Goal: Task Accomplishment & Management: Use online tool/utility

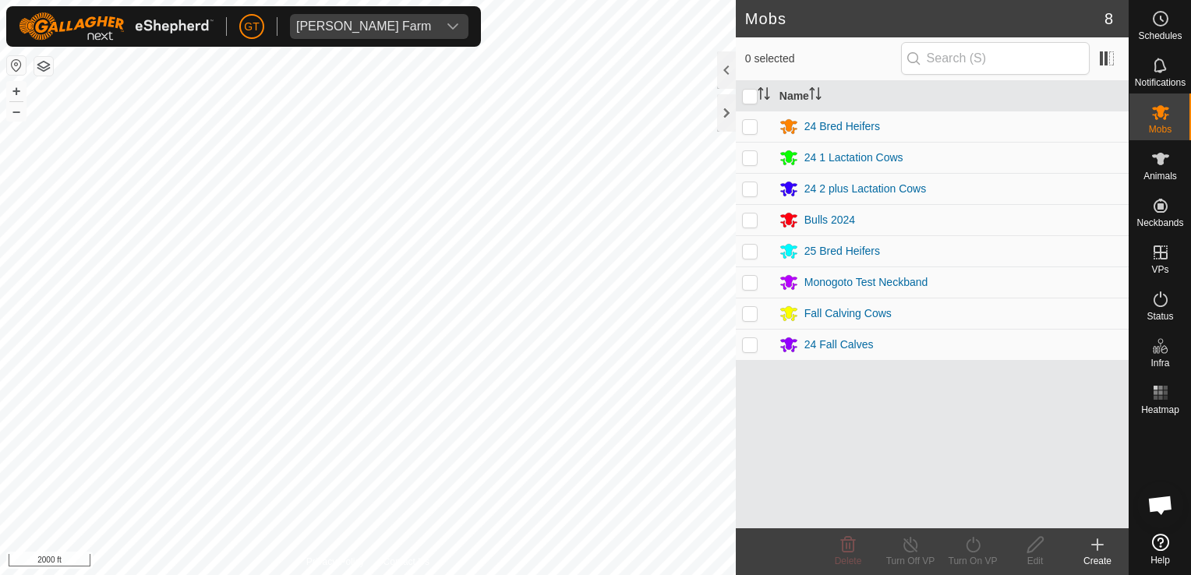
click at [688, 0] on html "GT Thoren Farm Schedules Notifications Mobs Animals Neckbands VPs Status Infra …" at bounding box center [595, 287] width 1191 height 575
click at [0, 25] on html "[PERSON_NAME] Farm Schedules Notifications Mobs Animals Neckbands VPs Status In…" at bounding box center [595, 287] width 1191 height 575
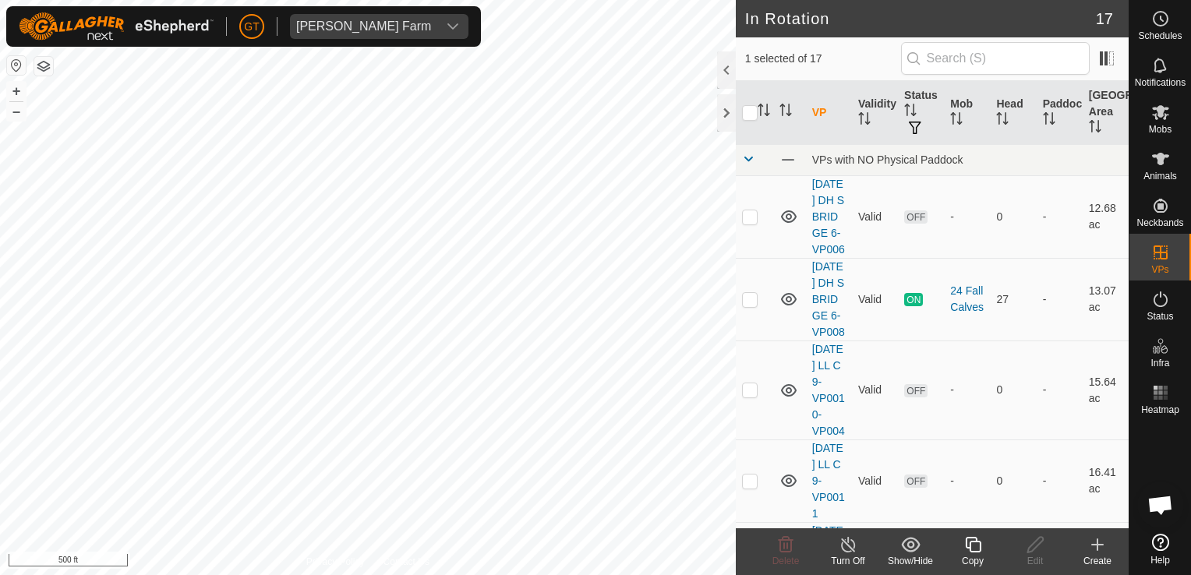
click at [978, 553] on icon at bounding box center [972, 544] width 19 height 19
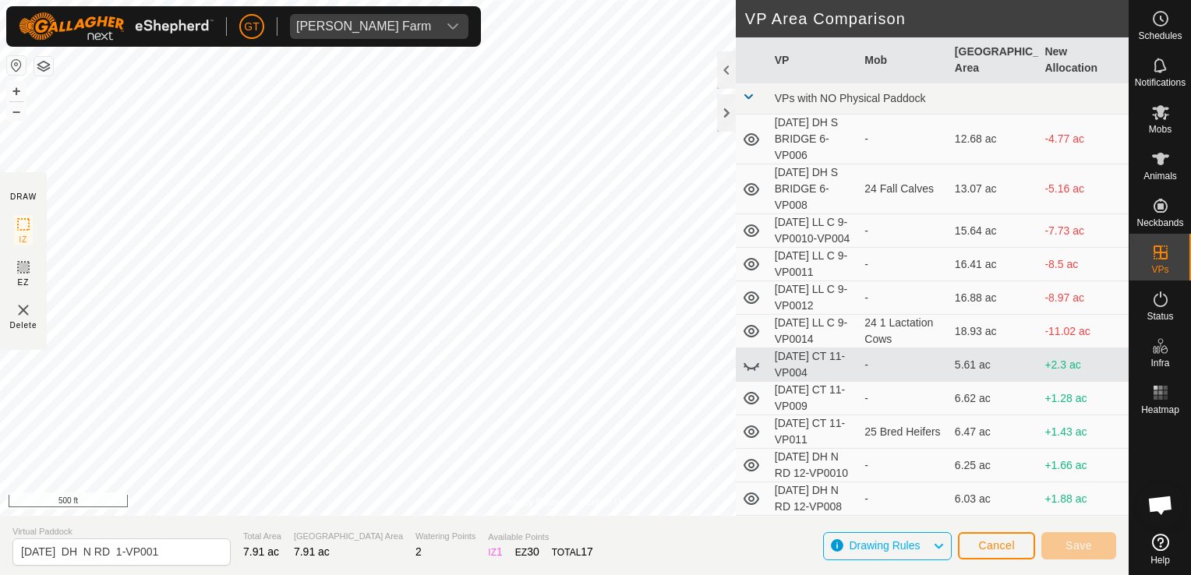
click at [43, 235] on div "Privacy Policy Contact Us 491 0077115956 Fall Calving Cows [DATE] DH N RD 1 + –…" at bounding box center [564, 287] width 1128 height 575
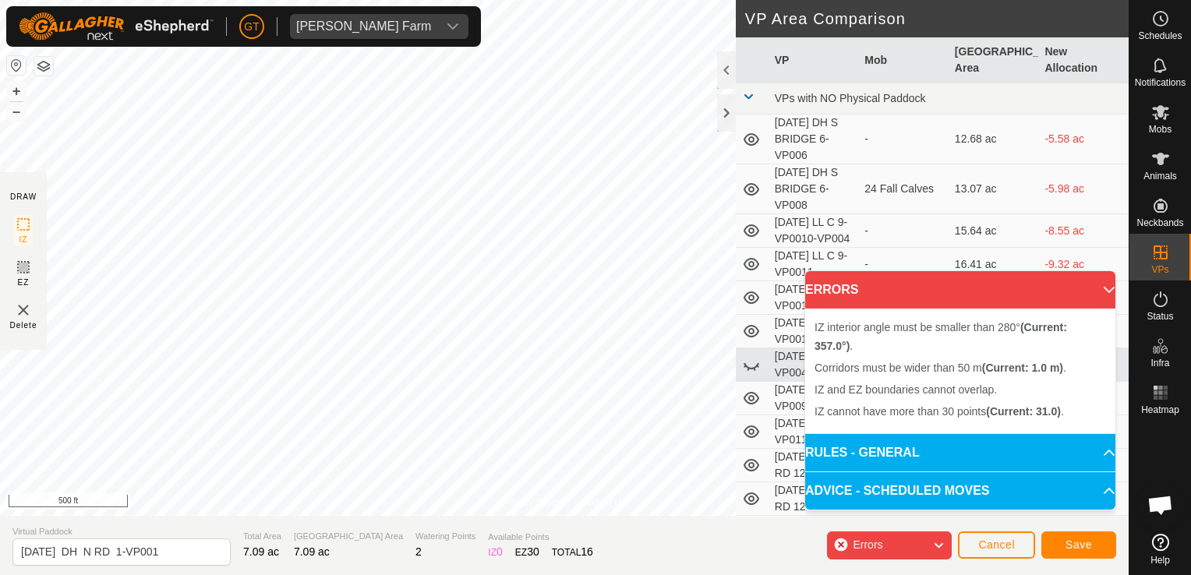
click at [781, 178] on div "Privacy Policy Contact Us Type: Inclusion Zone undefined Animal + – ⇧ i 500 ft …" at bounding box center [564, 287] width 1128 height 575
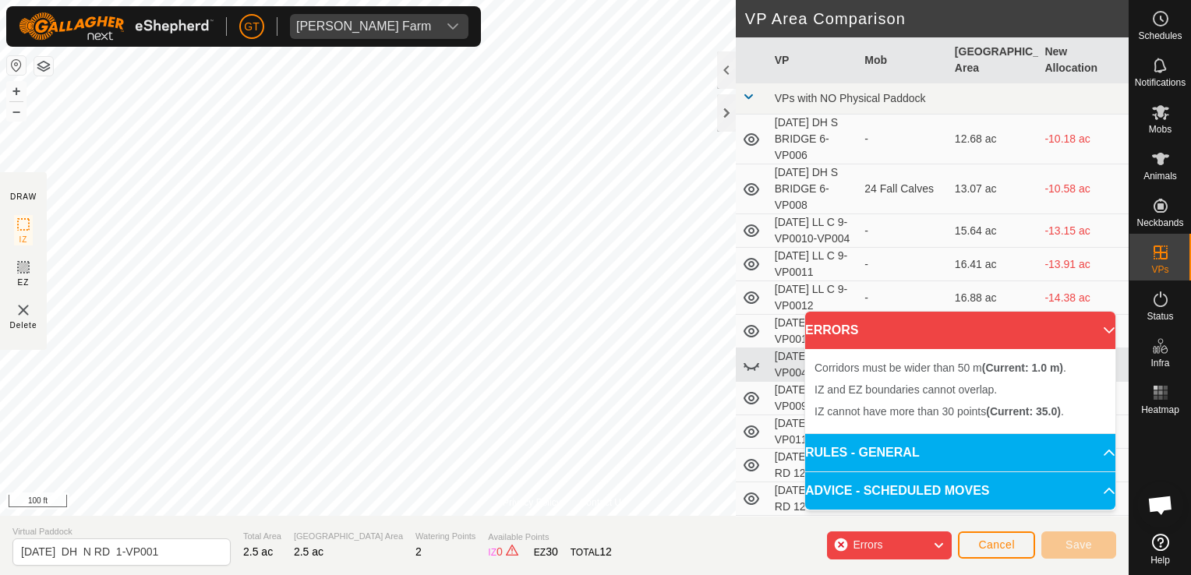
drag, startPoint x: 537, startPoint y: 497, endPoint x: -3, endPoint y: 387, distance: 551.3
click at [0, 387] on html "[PERSON_NAME] Farm Schedules Notifications Mobs Animals Neckbands VPs Status In…" at bounding box center [595, 287] width 1191 height 575
click at [0, 385] on html "[PERSON_NAME] Farm Schedules Notifications Mobs Animals Neckbands VPs Status In…" at bounding box center [595, 287] width 1191 height 575
click at [0, 425] on html "[PERSON_NAME] Farm Schedules Notifications Mobs Animals Neckbands VPs Status In…" at bounding box center [595, 287] width 1191 height 575
click at [836, 351] on body "[PERSON_NAME] Farm Schedules Notifications Mobs Animals Neckbands VPs Status In…" at bounding box center [595, 287] width 1191 height 575
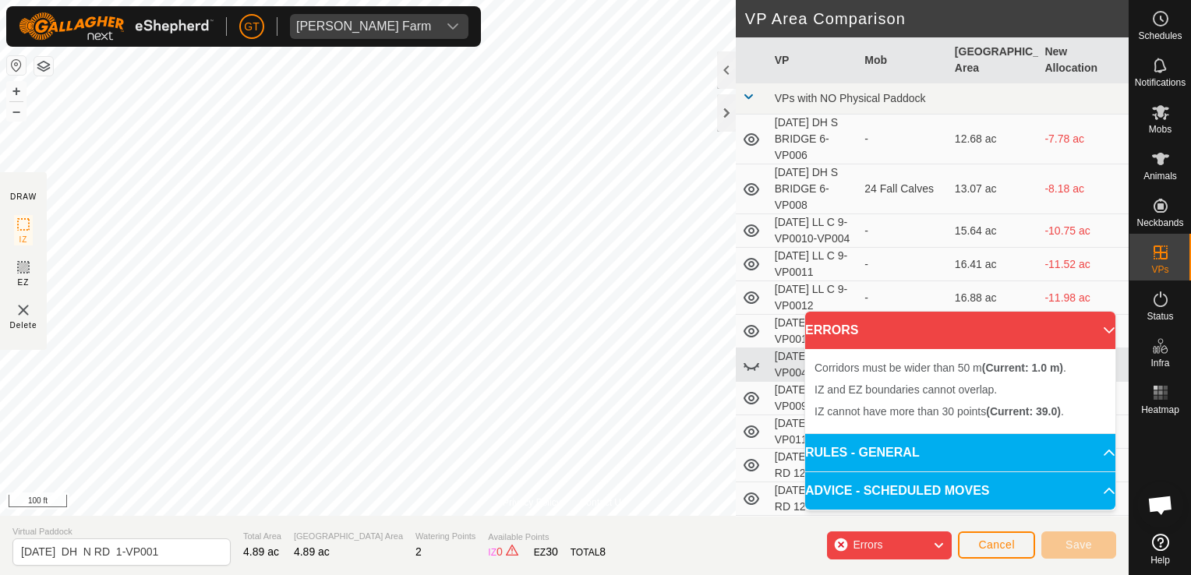
click at [966, 348] on body "[PERSON_NAME] Farm Schedules Notifications Mobs Animals Neckbands VPs Status In…" at bounding box center [595, 287] width 1191 height 575
click at [1029, 148] on div "Privacy Policy Contact Us Type: Inclusion Zone undefined Animal + – ⇧ i 100 ft …" at bounding box center [564, 287] width 1128 height 575
click at [760, 111] on div "Privacy Policy Contact Us Type: Inclusion Zone undefined Animal + – ⇧ i 100 ft …" at bounding box center [564, 287] width 1128 height 575
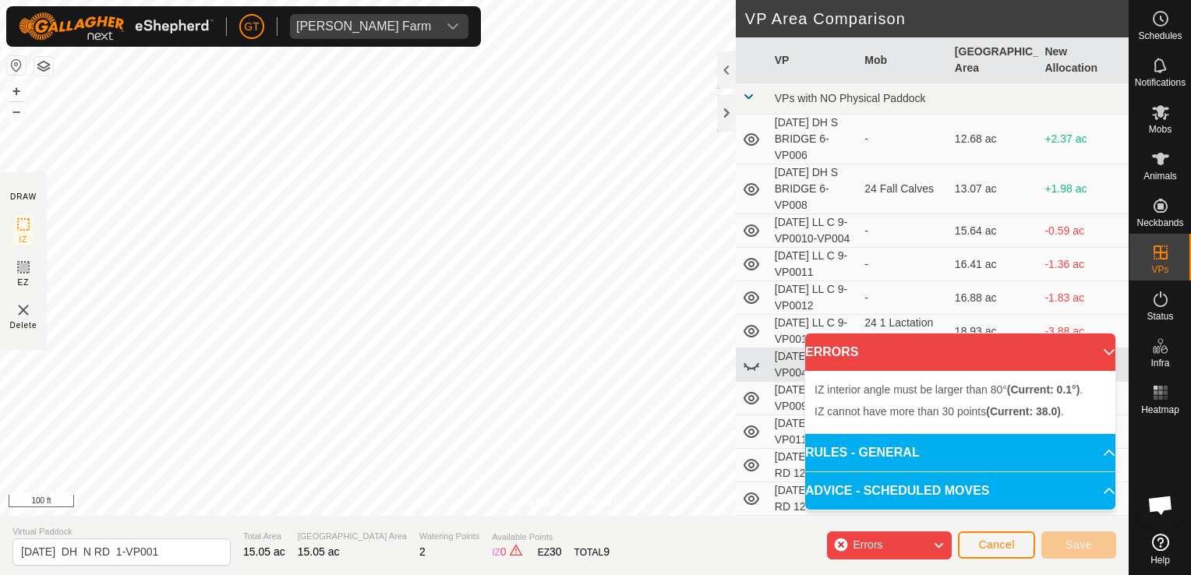
click at [240, 38] on div "[PERSON_NAME] Farm Schedules Notifications Mobs Animals Neckbands VPs Status In…" at bounding box center [595, 287] width 1191 height 575
click at [0, 284] on html "[PERSON_NAME] Farm Schedules Notifications Mobs Animals Neckbands VPs Status In…" at bounding box center [595, 287] width 1191 height 575
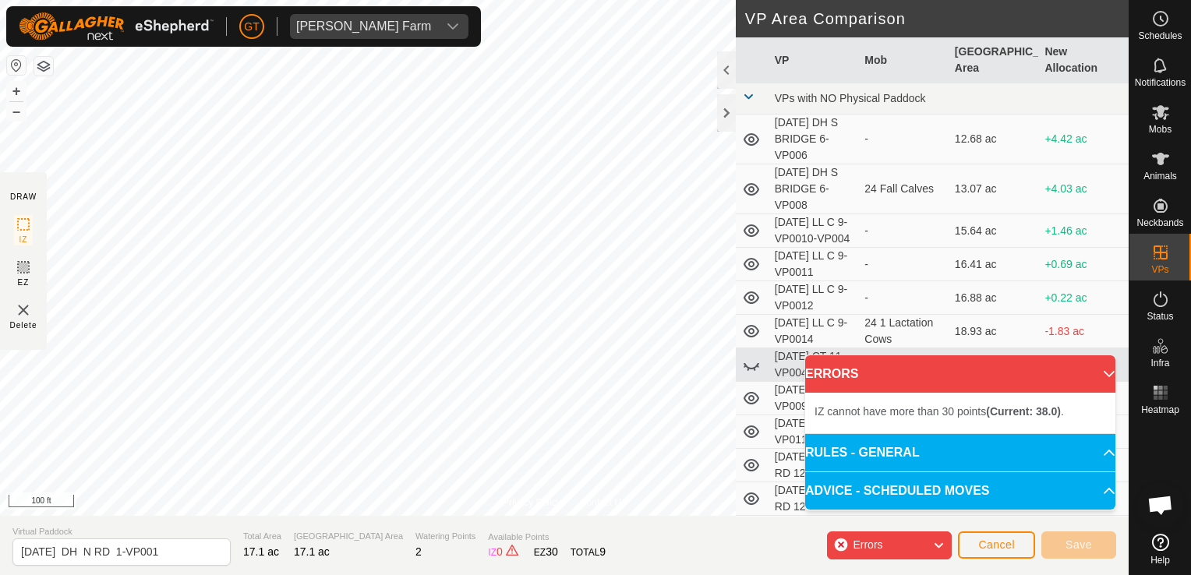
click at [0, 505] on html "[PERSON_NAME] Farm Schedules Notifications Mobs Animals Neckbands VPs Status In…" at bounding box center [595, 287] width 1191 height 575
click at [0, 437] on html "[PERSON_NAME] Farm Schedules Notifications Mobs Animals Neckbands VPs Status In…" at bounding box center [595, 287] width 1191 height 575
click at [929, 432] on body "[PERSON_NAME] Farm Schedules Notifications Mobs Animals Neckbands VPs Status In…" at bounding box center [595, 287] width 1191 height 575
click at [0, 394] on html "[PERSON_NAME] Farm Schedules Notifications Mobs Animals Neckbands VPs Status In…" at bounding box center [595, 287] width 1191 height 575
click at [0, 380] on html "[PERSON_NAME] Farm Schedules Notifications Mobs Animals Neckbands VPs Status In…" at bounding box center [595, 287] width 1191 height 575
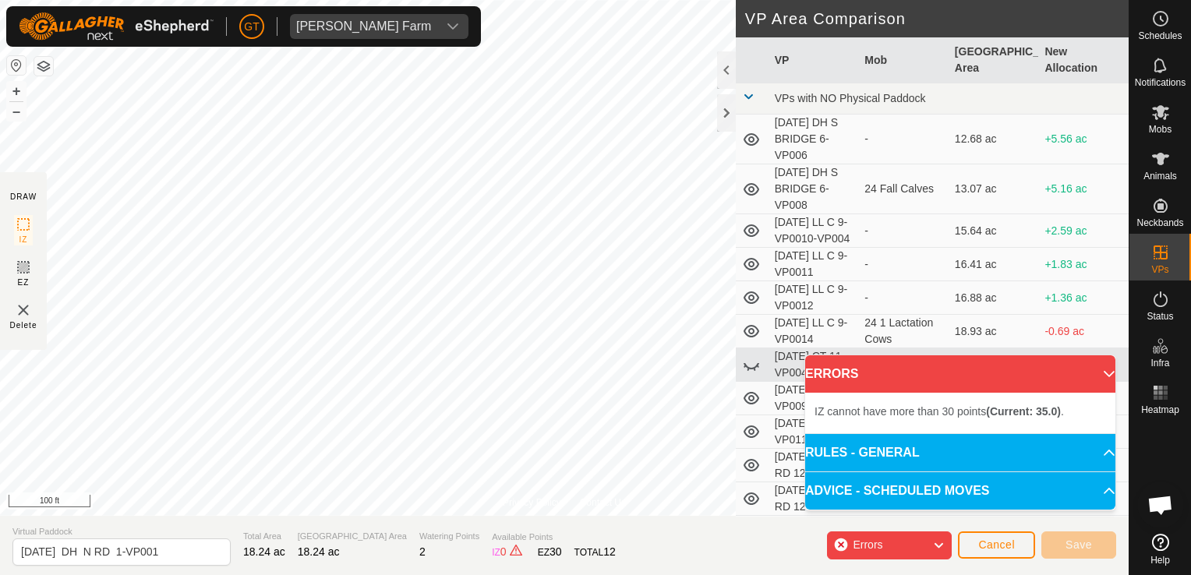
click at [389, 517] on div "Privacy Policy Contact Us Type: Inclusion Zone undefined Animal + – ⇧ i 100 ft …" at bounding box center [564, 287] width 1128 height 575
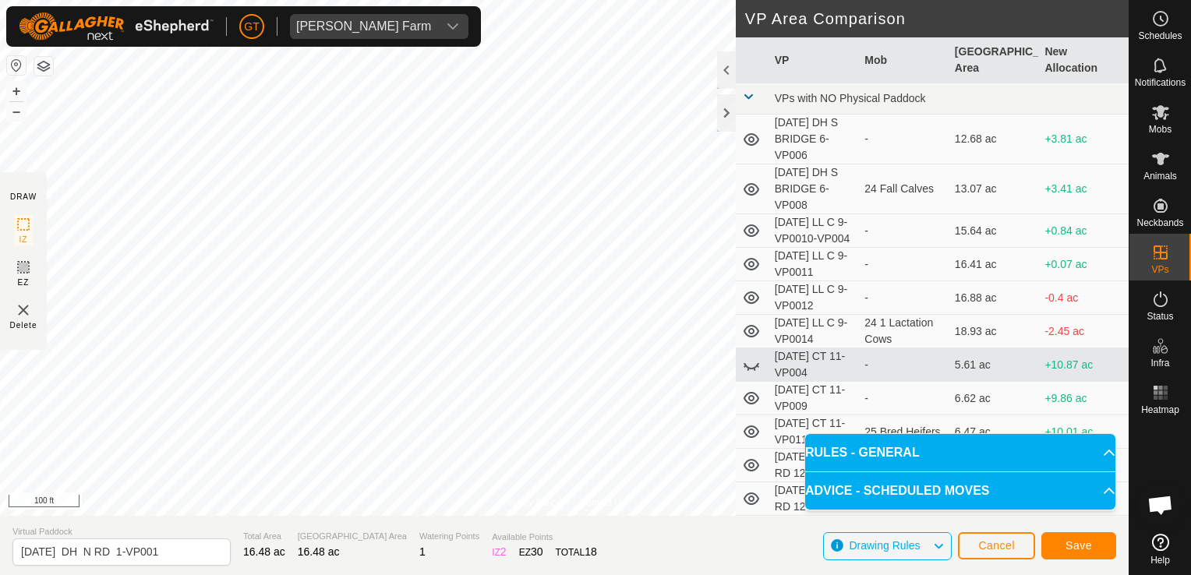
click at [492, 0] on html "[PERSON_NAME] Farm Schedules Notifications Mobs Animals Neckbands VPs Status In…" at bounding box center [595, 287] width 1191 height 575
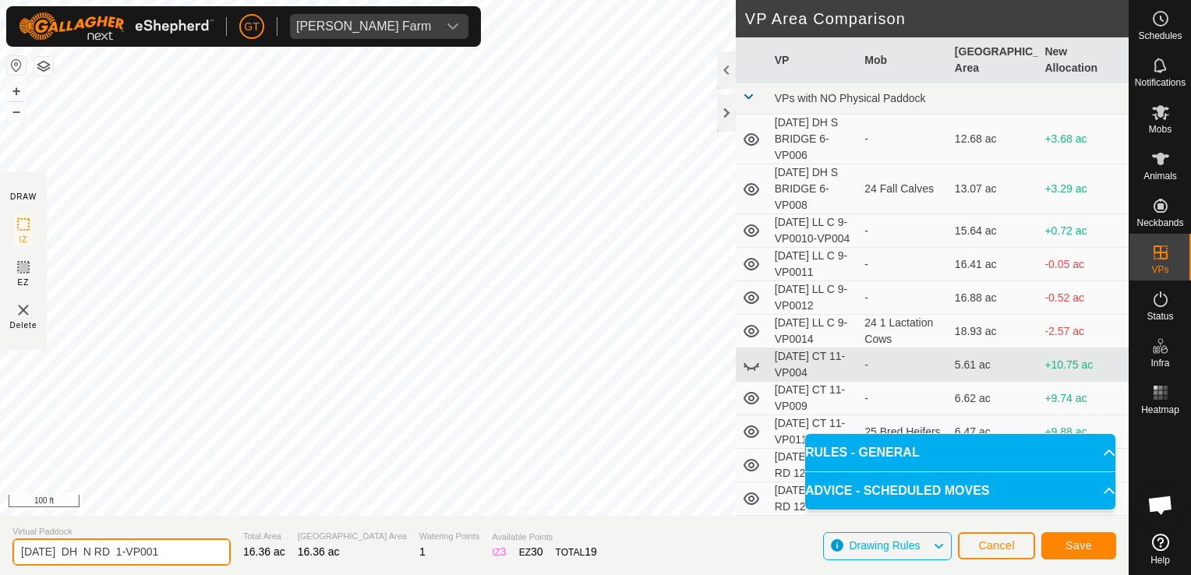
click at [189, 549] on input "[DATE] DH N RD 1-VP001" at bounding box center [121, 551] width 218 height 27
type input "[DATE] DH N RD 1-VP002"
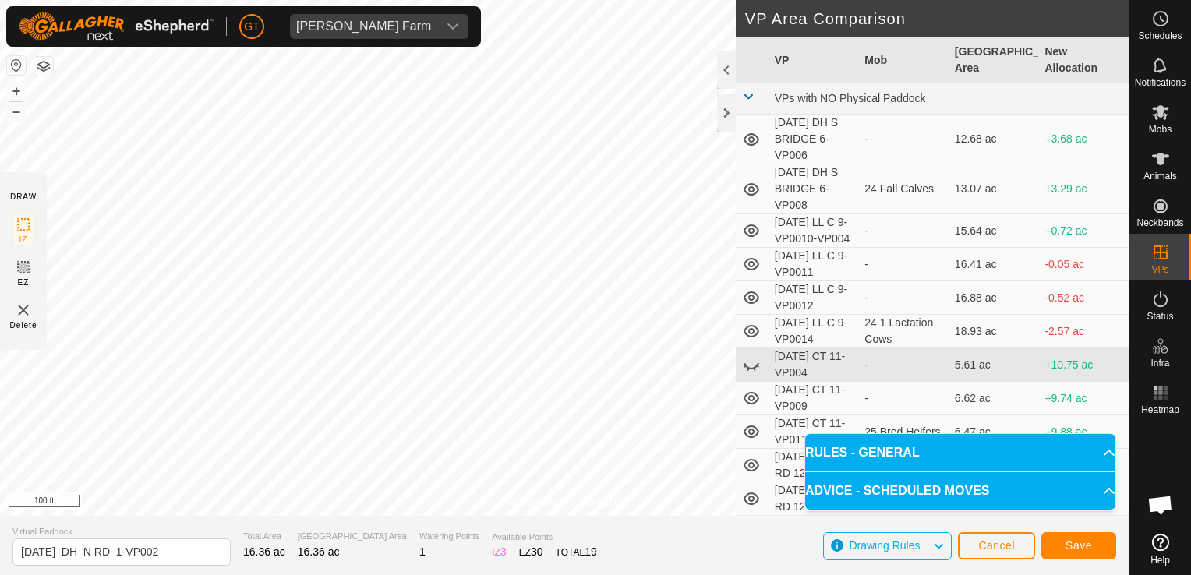
click at [340, 0] on html "[PERSON_NAME] Farm Schedules Notifications Mobs Animals Neckbands VPs Status In…" at bounding box center [595, 287] width 1191 height 575
click at [1089, 544] on span "Save" at bounding box center [1078, 545] width 26 height 12
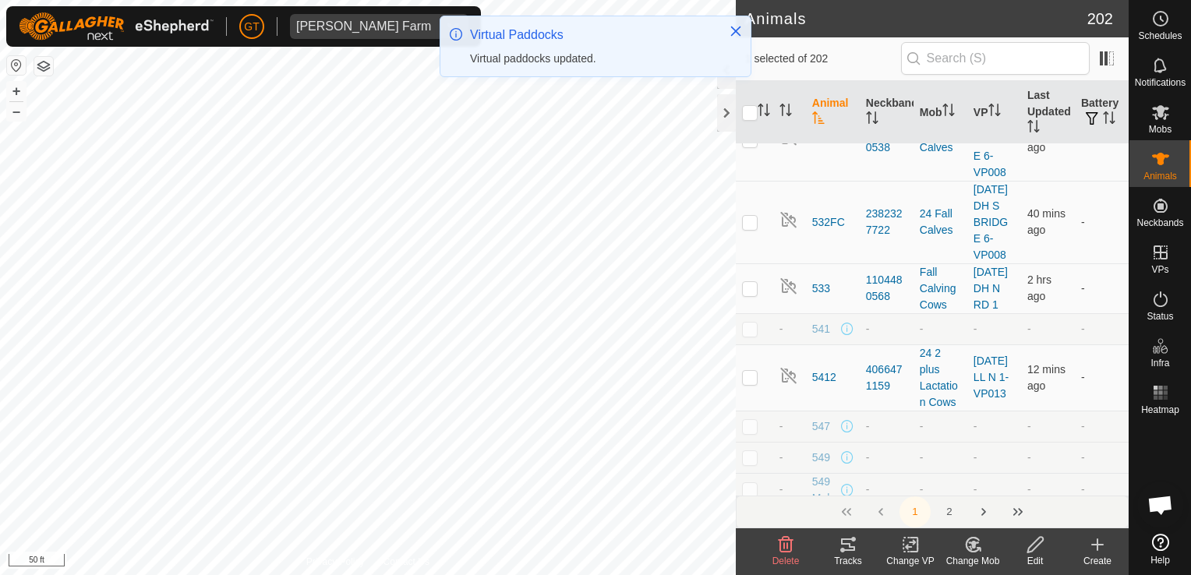
scroll to position [2728, 0]
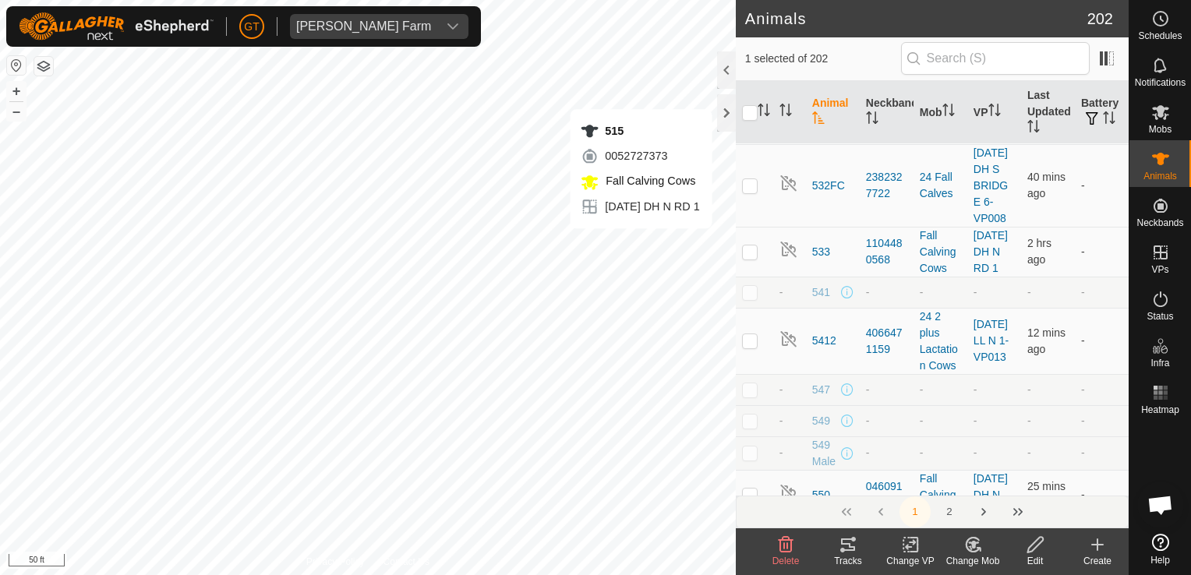
checkbox input "true"
checkbox input "false"
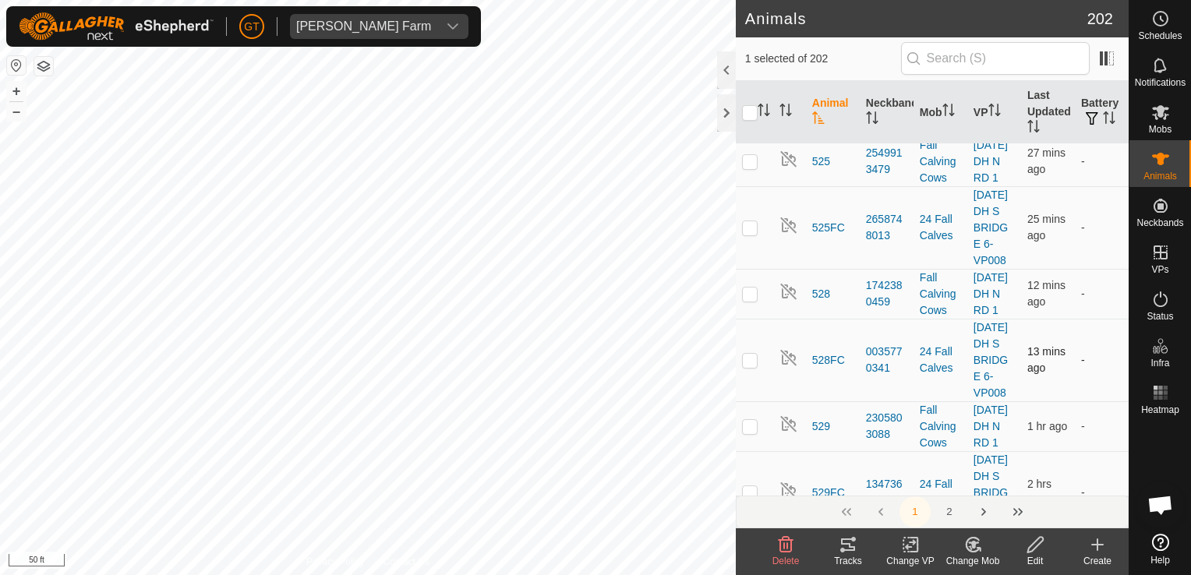
scroll to position [2494, 0]
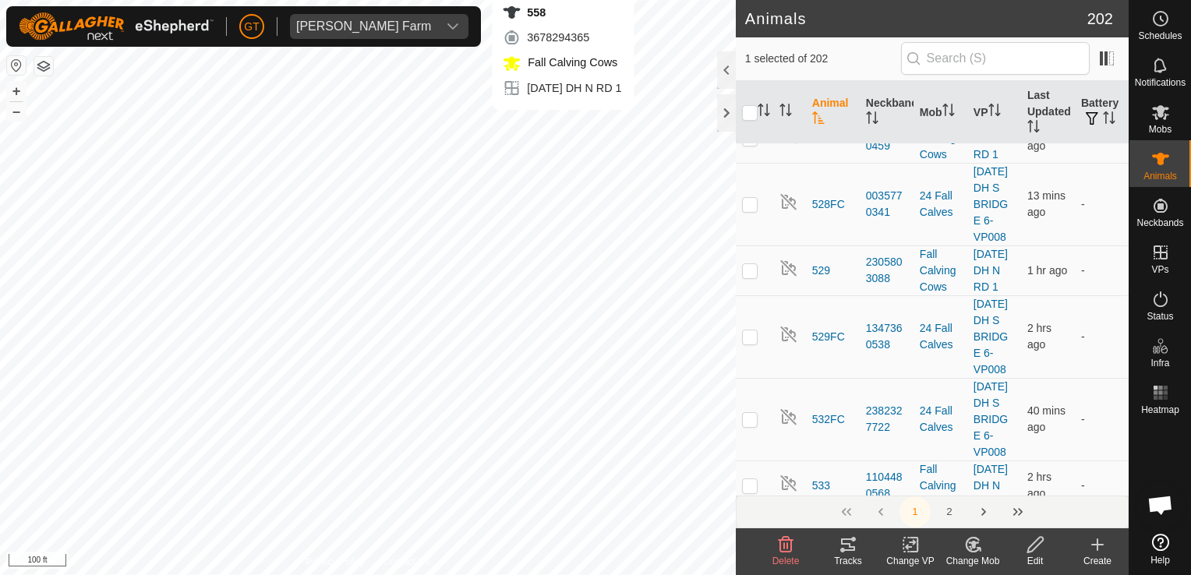
checkbox input "false"
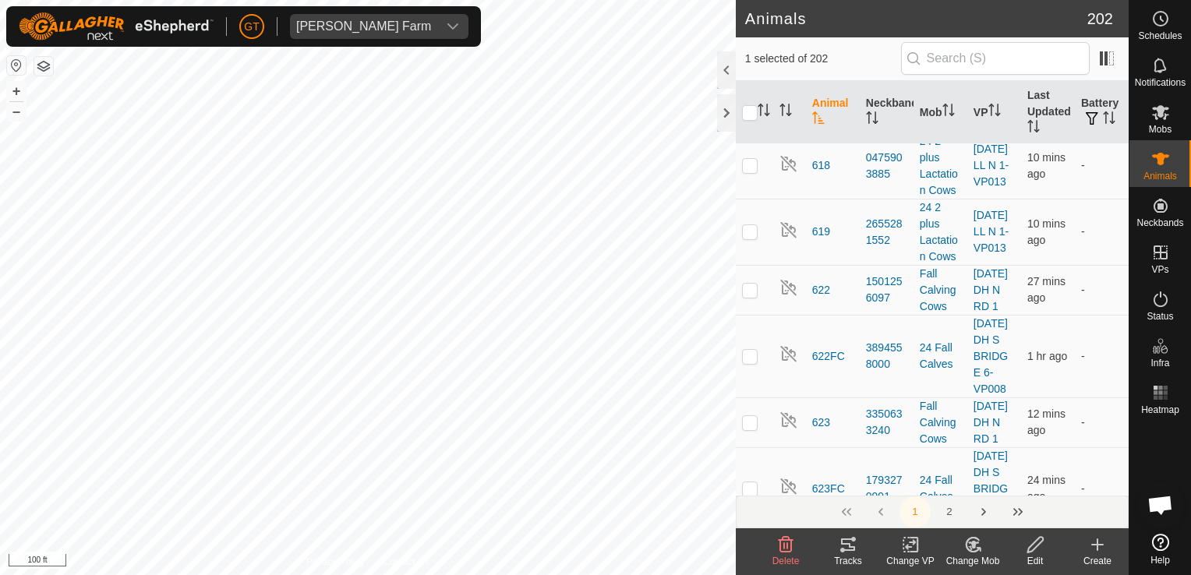
scroll to position [5845, 0]
checkbox input "false"
checkbox input "true"
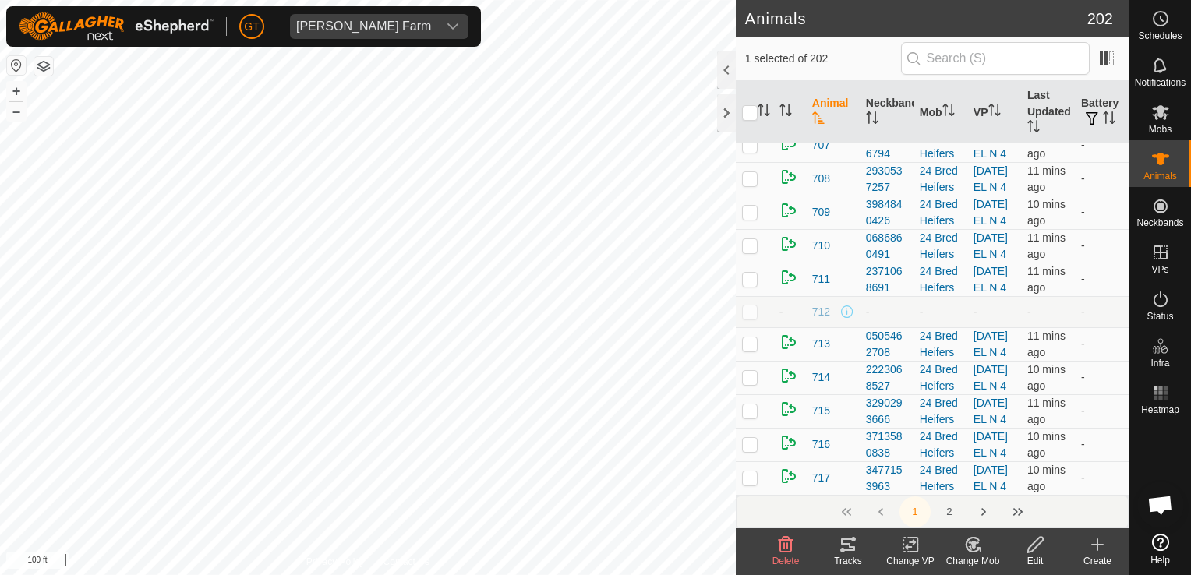
scroll to position [10832, 0]
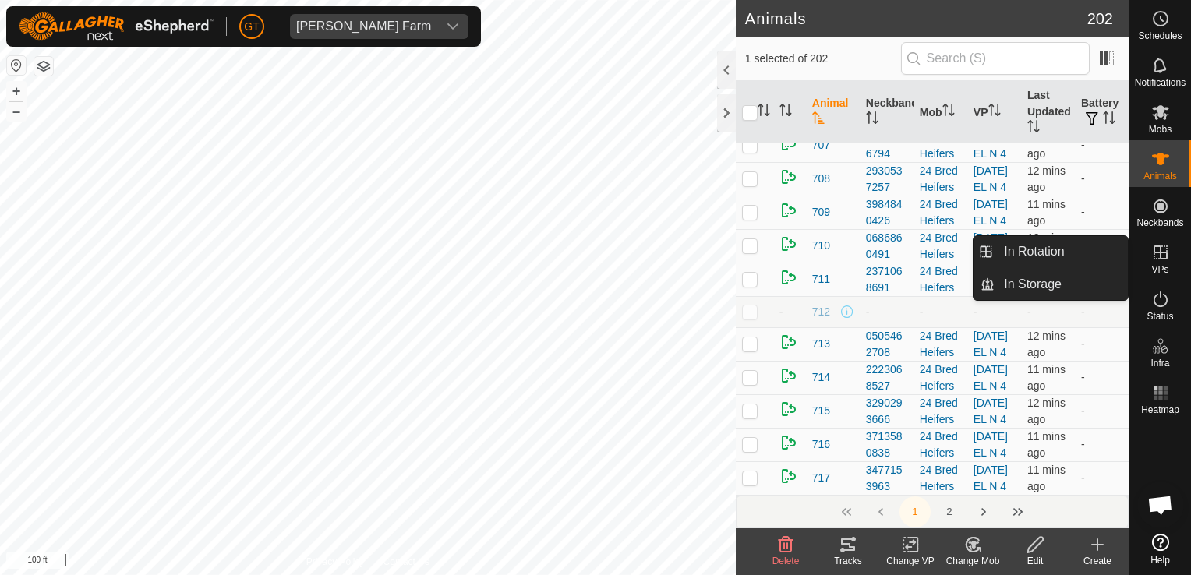
click at [1156, 245] on icon at bounding box center [1160, 252] width 19 height 19
click at [1048, 255] on link "In Rotation" at bounding box center [1060, 251] width 133 height 31
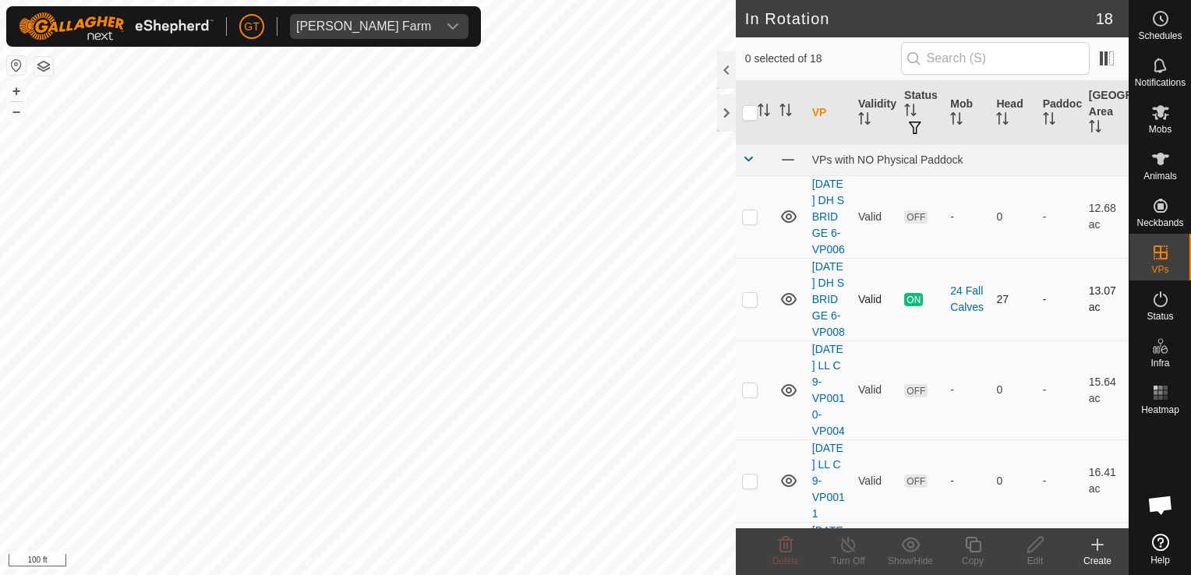
checkbox input "true"
click at [1040, 541] on icon at bounding box center [1035, 544] width 19 height 19
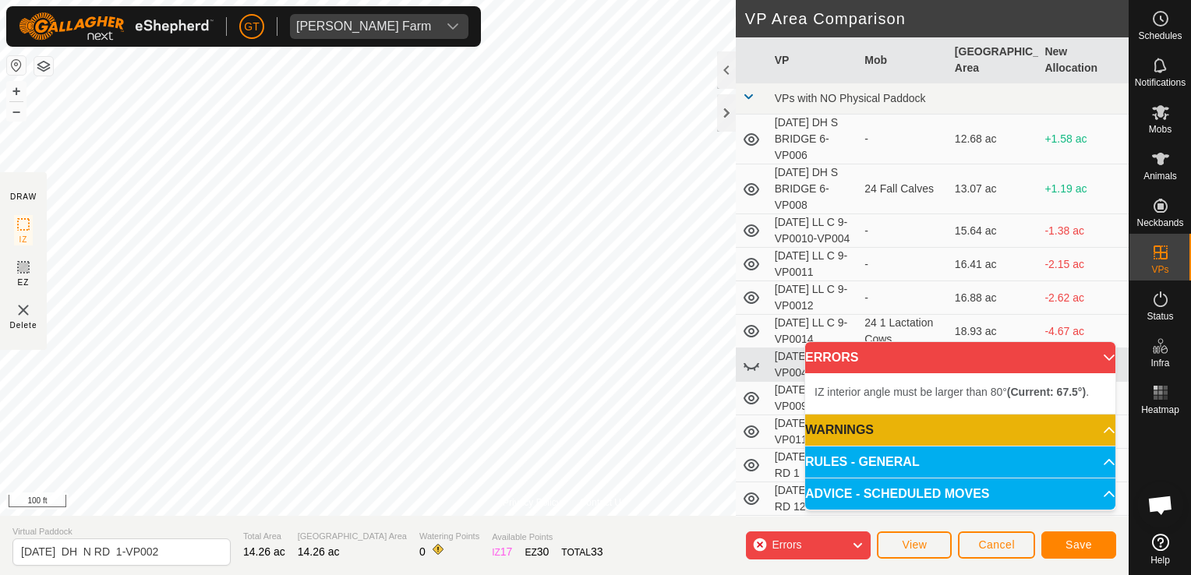
click at [355, 574] on html "[PERSON_NAME] Farm Schedules Notifications Mobs Animals Neckbands VPs Status In…" at bounding box center [595, 287] width 1191 height 575
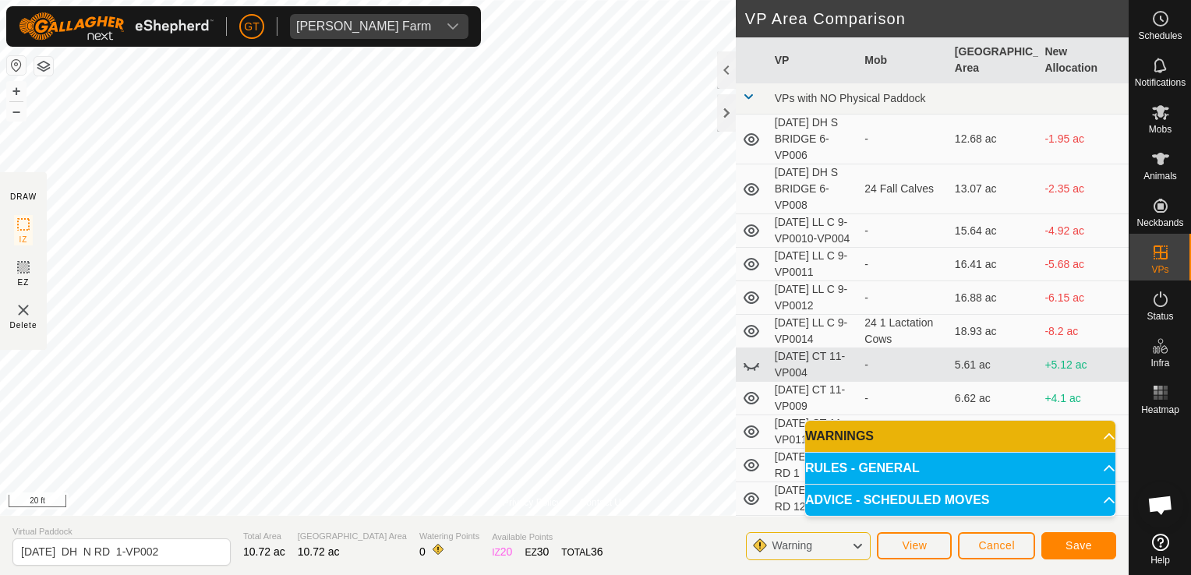
click at [427, 574] on html "[PERSON_NAME] Farm Schedules Notifications Mobs Animals Neckbands VPs Status In…" at bounding box center [595, 287] width 1191 height 575
click at [747, 391] on div "Privacy Policy Contact Us Status: OFF Type: Inclusion Zone + – ⇧ i 50 ft DRAW I…" at bounding box center [564, 287] width 1128 height 575
click at [746, 416] on div "Privacy Policy Contact Us Status: OFF Type: Inclusion Zone + – ⇧ i 50 ft DRAW I…" at bounding box center [564, 287] width 1128 height 575
click at [794, 426] on div "Privacy Policy Contact Us Status: OFF Type: Inclusion Zone + – ⇧ i 50 ft DRAW I…" at bounding box center [564, 287] width 1128 height 575
click at [1085, 553] on button "Save" at bounding box center [1078, 545] width 75 height 27
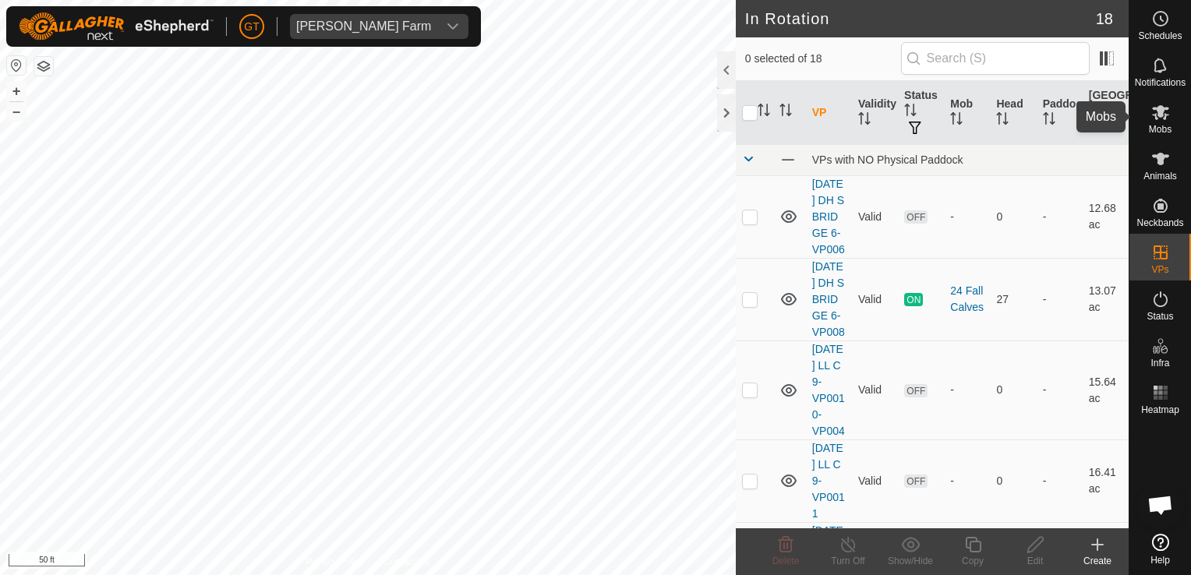
click at [1160, 103] on icon at bounding box center [1160, 112] width 19 height 19
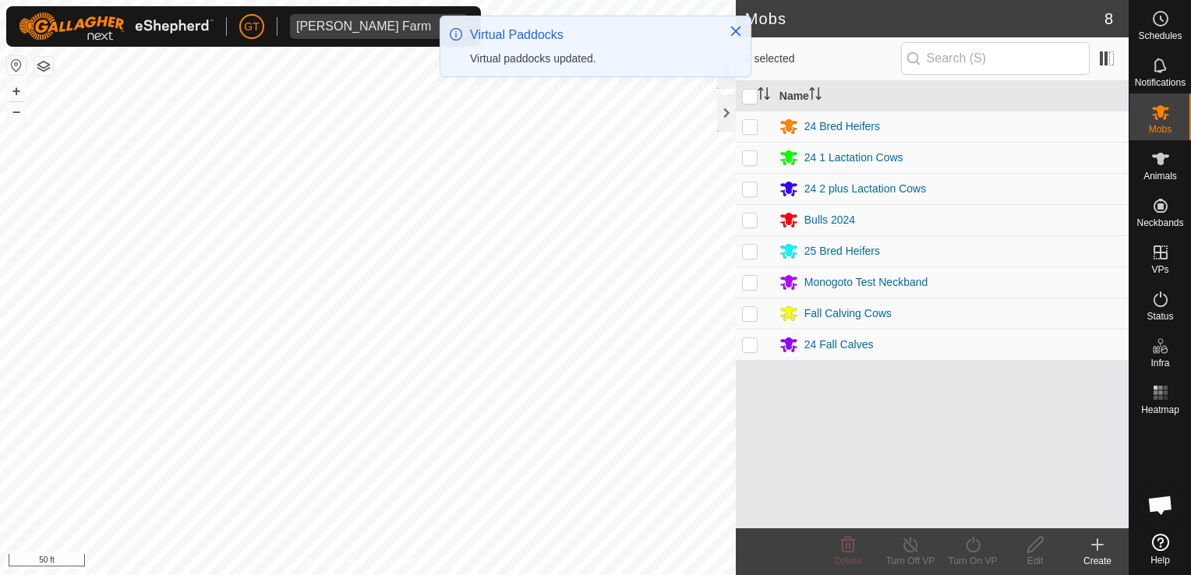
click at [747, 308] on p-checkbox at bounding box center [750, 313] width 16 height 12
checkbox input "true"
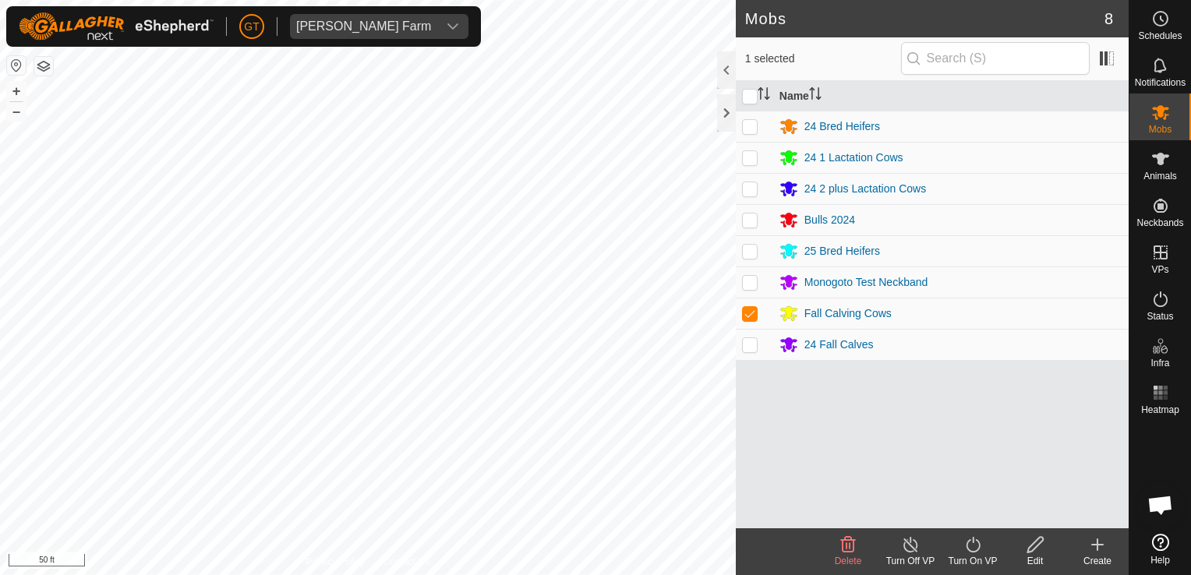
click at [970, 544] on icon at bounding box center [972, 544] width 19 height 19
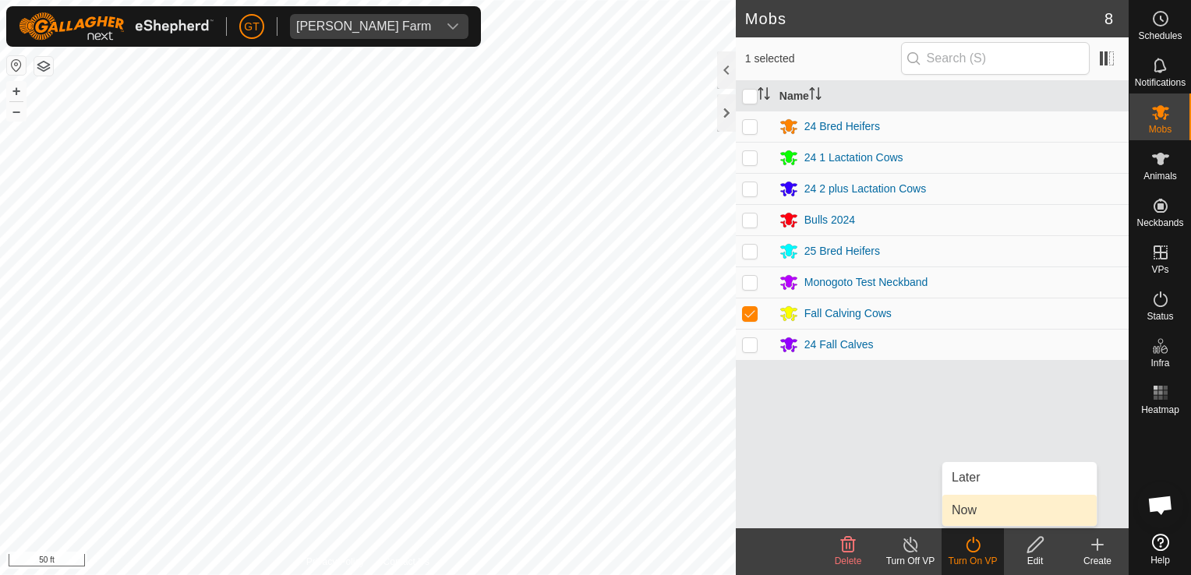
click at [986, 511] on link "Now" at bounding box center [1019, 510] width 154 height 31
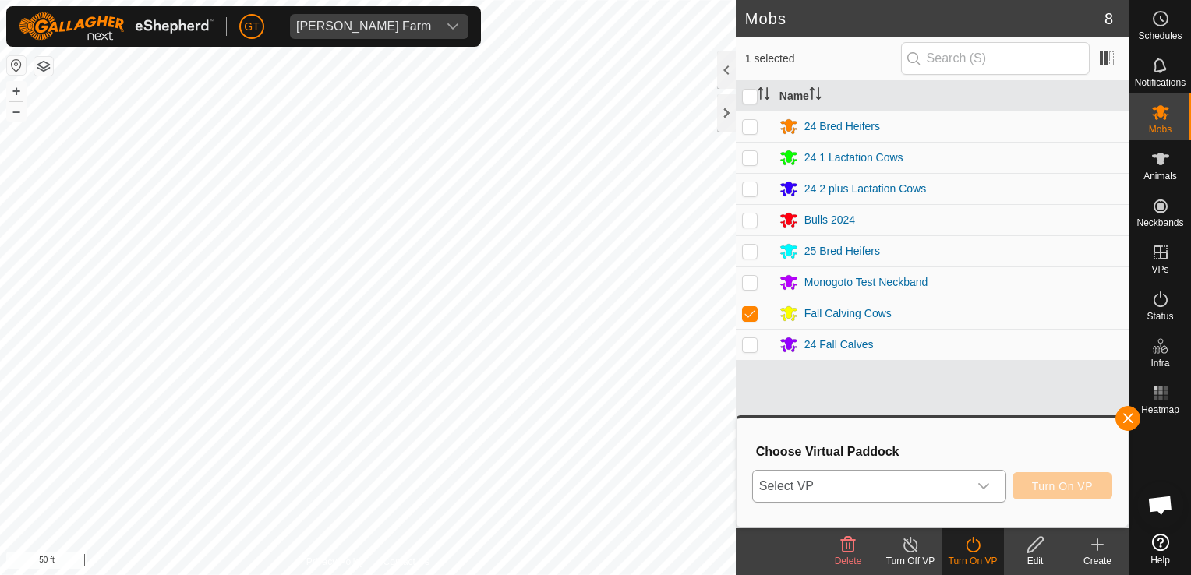
click at [988, 489] on icon "dropdown trigger" at bounding box center [983, 486] width 12 height 12
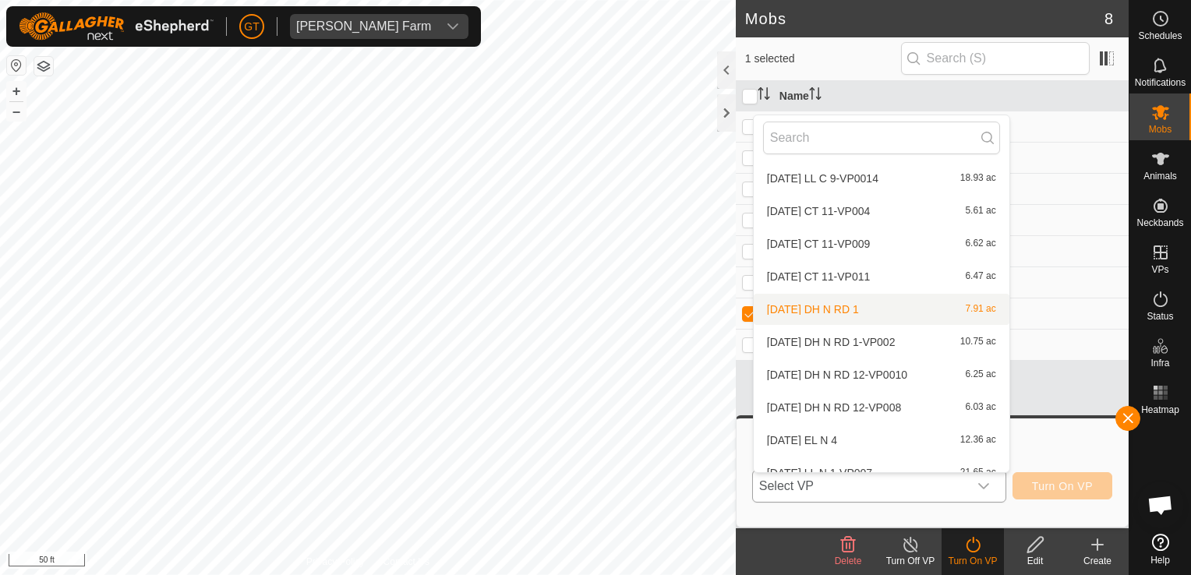
scroll to position [234, 0]
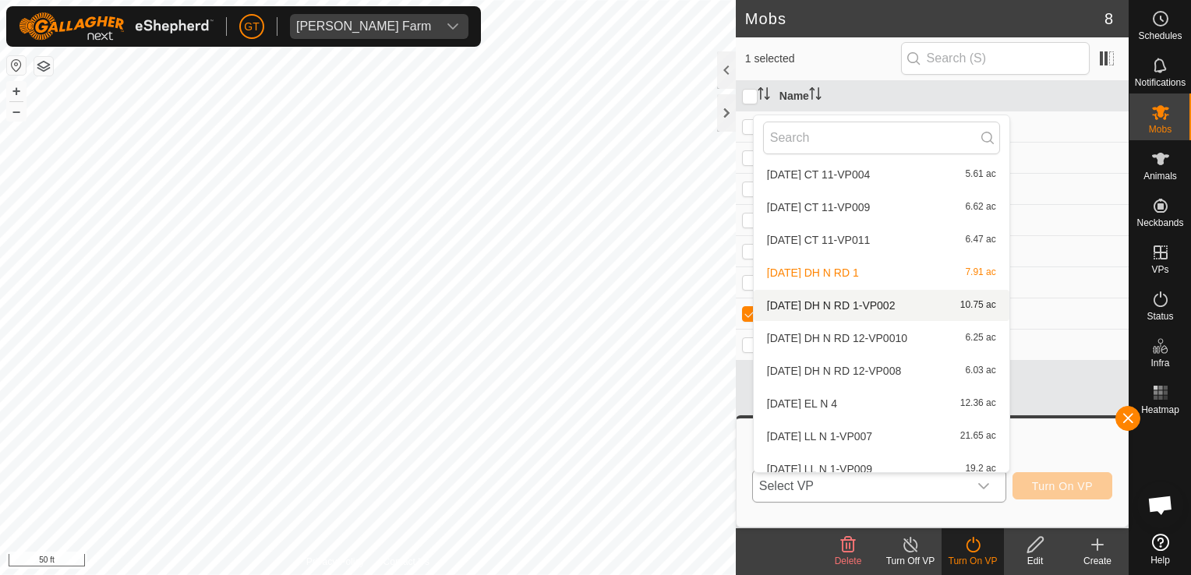
click at [907, 307] on li "[DATE] DH N RD 1-VP002 10.75 ac" at bounding box center [882, 305] width 256 height 31
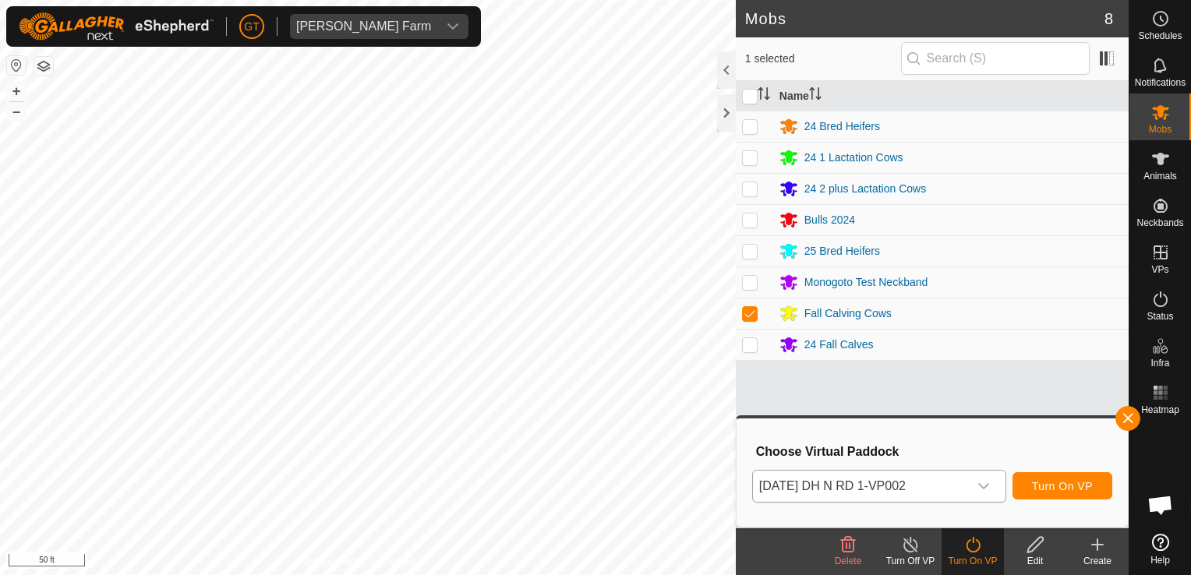
click at [835, 411] on div "Mobs 8 1 selected Name 24 Bred Heifers 24 1 Lactation Cows 24 2 plus Lactation …" at bounding box center [564, 287] width 1128 height 575
click at [1051, 475] on button "Turn On VP" at bounding box center [1062, 485] width 100 height 27
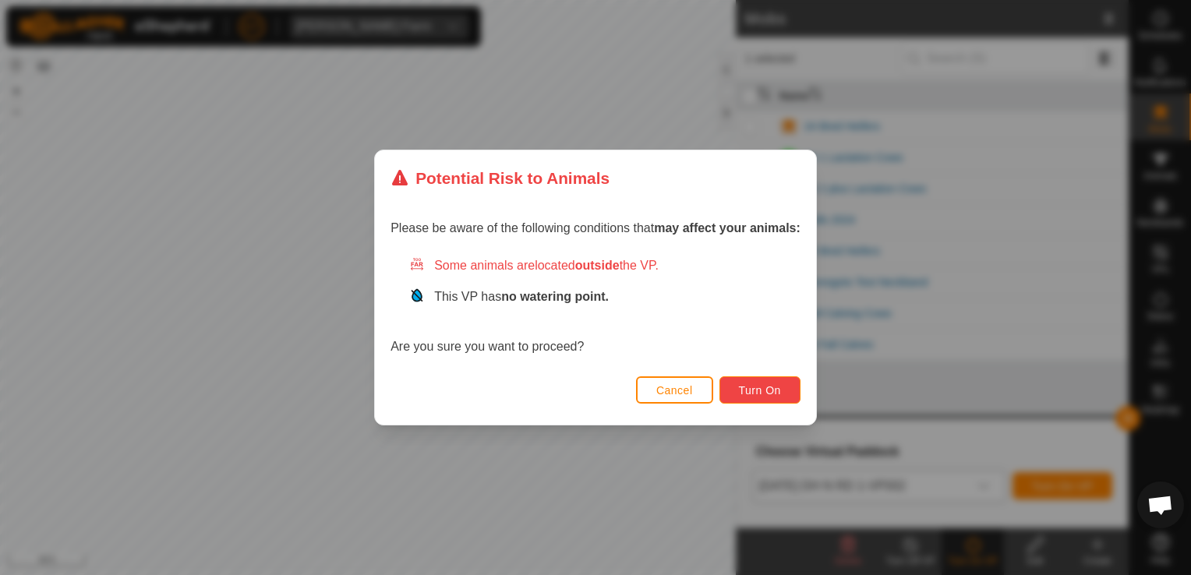
click at [757, 383] on button "Turn On" at bounding box center [759, 389] width 81 height 27
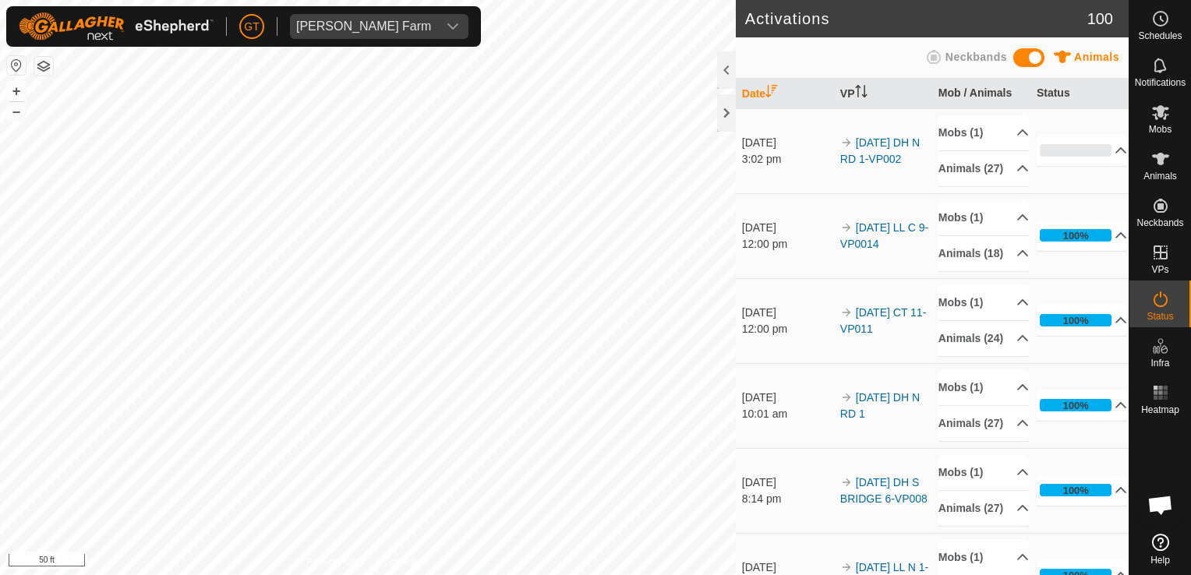
click at [745, 385] on div "Activations 100 Animals Neckbands Date VP Mob / Animals Status [DATE] 3:02 pm 2…" at bounding box center [564, 287] width 1128 height 575
click at [995, 382] on div "Activations 100 Animals Neckbands Date VP Mob / Animals Status [DATE] 3:02 pm 2…" at bounding box center [564, 287] width 1128 height 575
click at [997, 321] on div "Activations 100 Animals Neckbands Date VP Mob / Animals Status [DATE] 3:02 pm 2…" at bounding box center [564, 287] width 1128 height 575
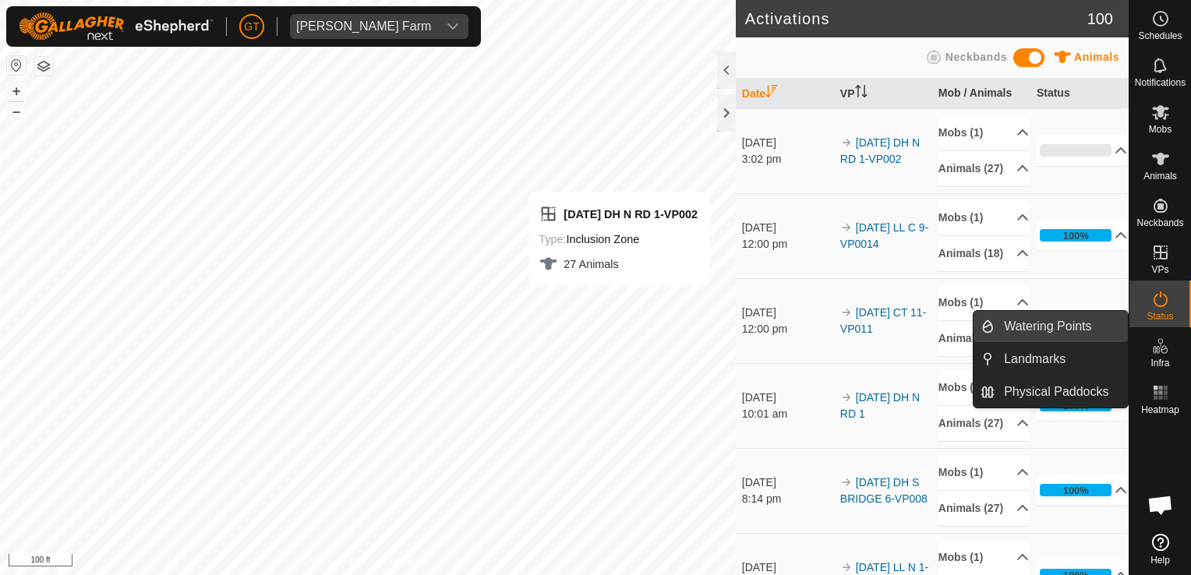
click at [1088, 325] on link "Watering Points" at bounding box center [1060, 326] width 133 height 31
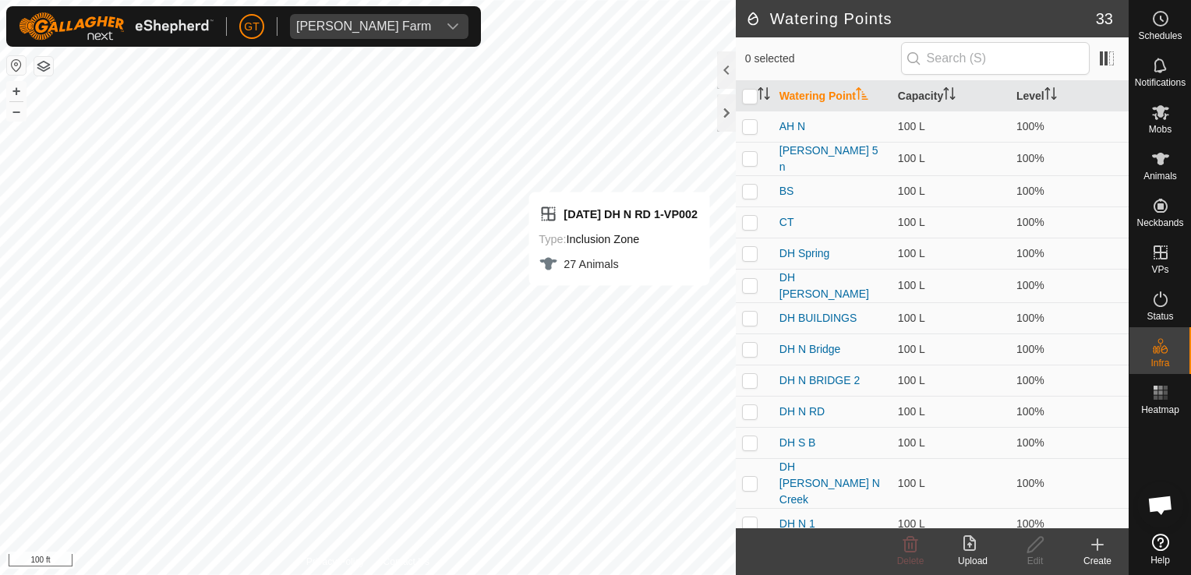
click at [1095, 544] on icon at bounding box center [1097, 544] width 19 height 19
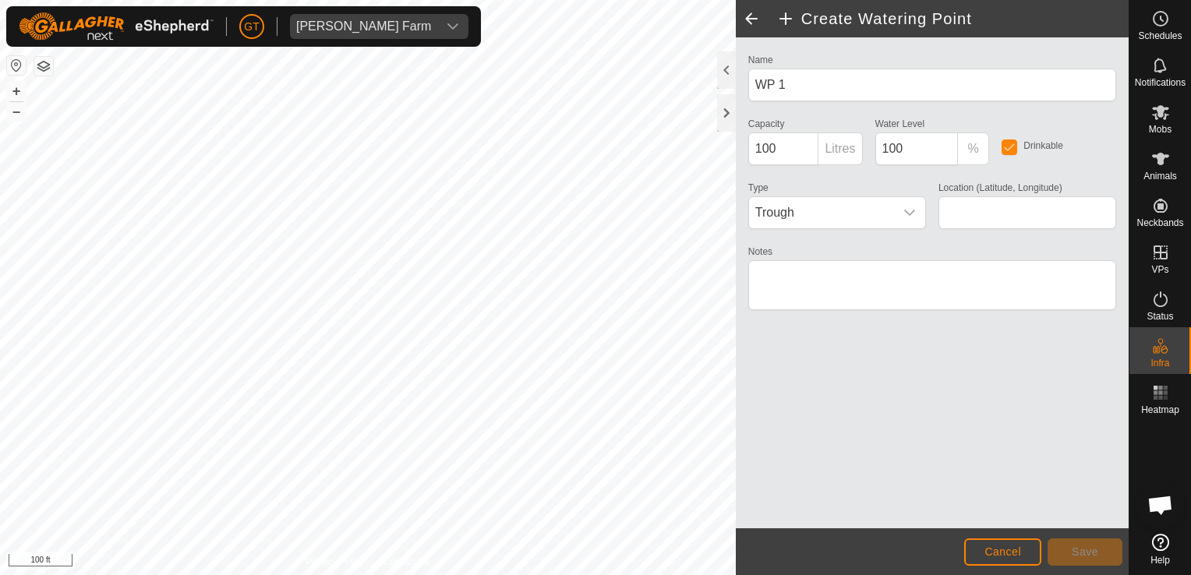
type input "42.279743, -90.078536"
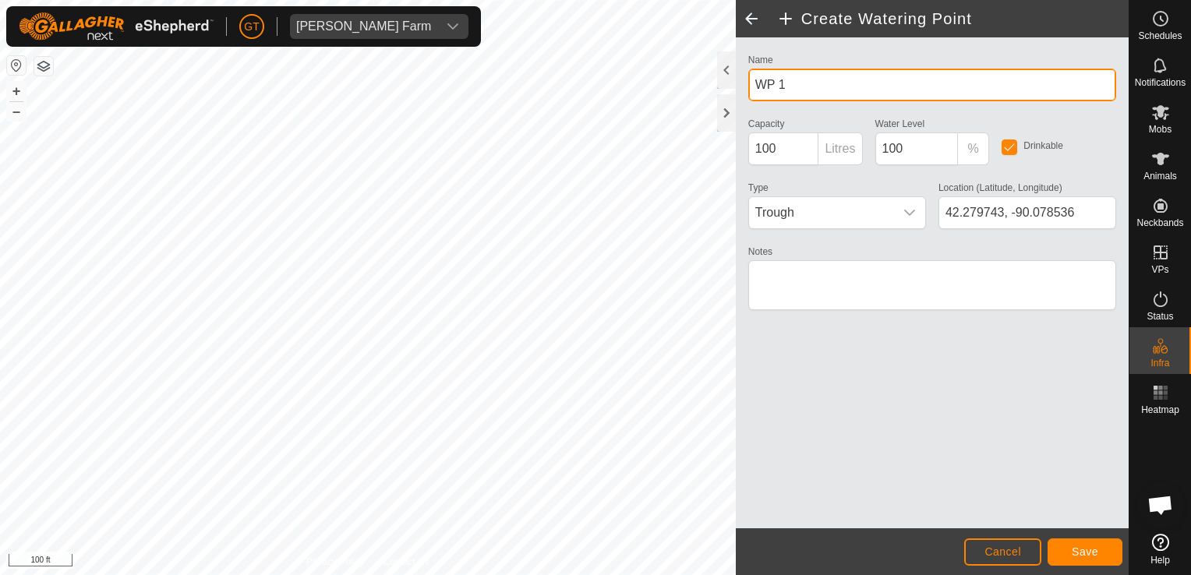
click at [817, 86] on input "WP 1" at bounding box center [932, 85] width 368 height 33
type input "W"
type input "LL Road"
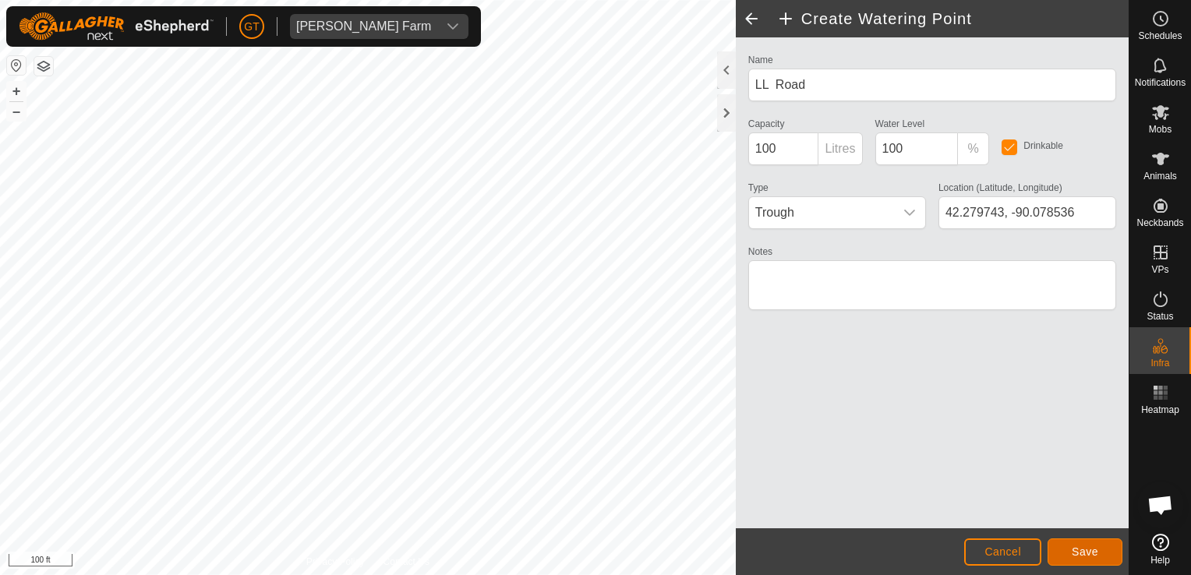
click at [1097, 540] on button "Save" at bounding box center [1084, 551] width 75 height 27
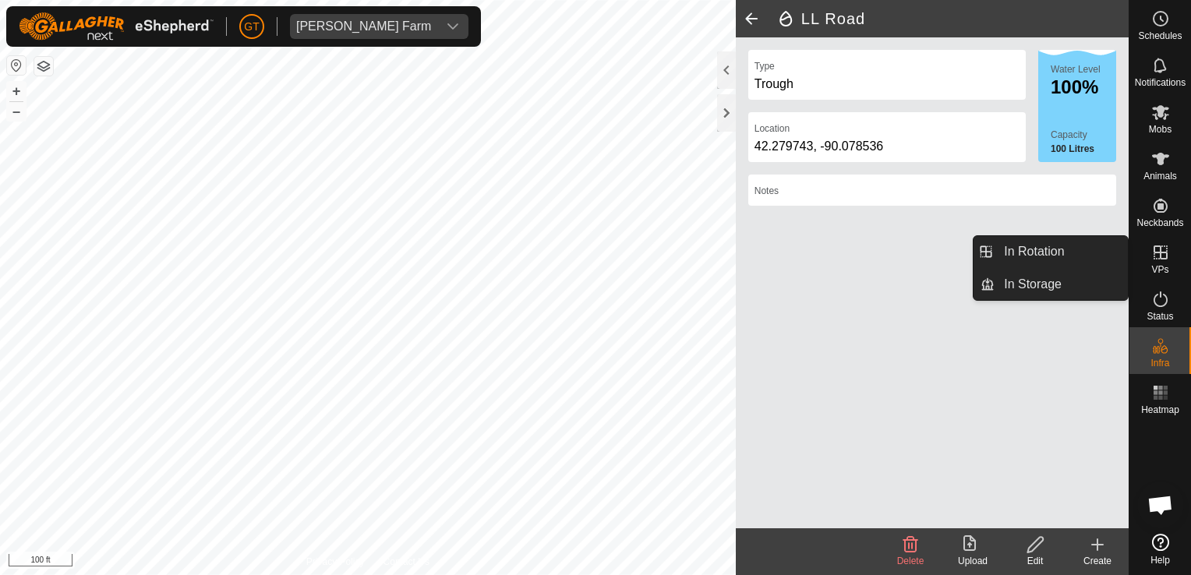
click at [1163, 257] on icon at bounding box center [1160, 252] width 19 height 19
click at [1151, 253] on icon at bounding box center [1160, 252] width 19 height 19
click at [1047, 243] on link "In Rotation" at bounding box center [1060, 251] width 133 height 31
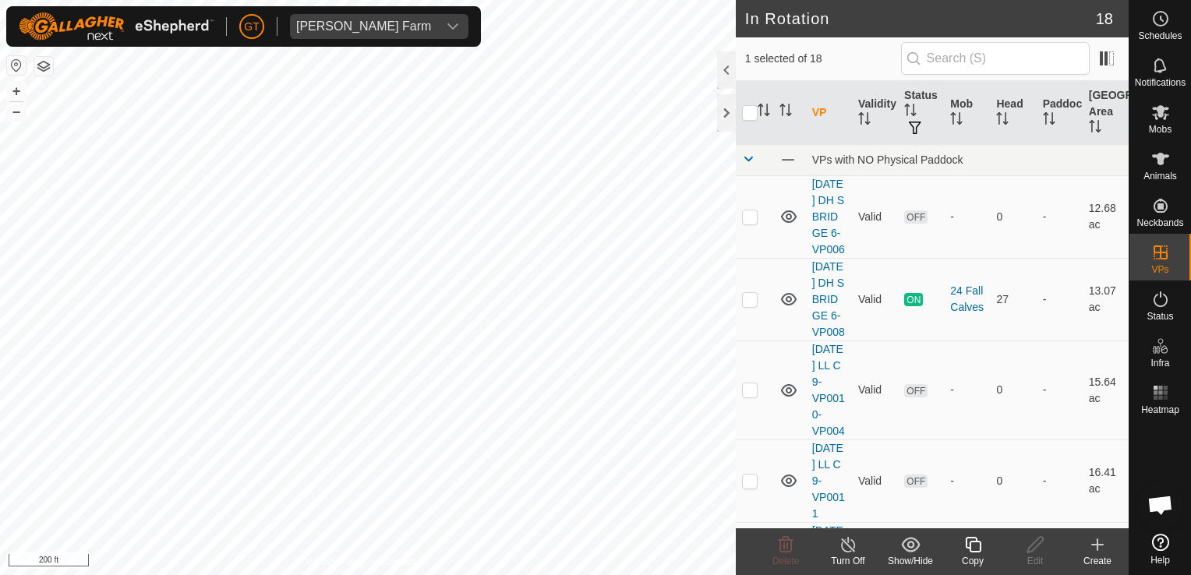
click at [0, 391] on html "[PERSON_NAME] Farm Schedules Notifications Mobs Animals Neckbands VPs Status In…" at bounding box center [595, 287] width 1191 height 575
click at [0, 371] on html "[PERSON_NAME] Farm Schedules Notifications Mobs Animals Neckbands VPs Status In…" at bounding box center [595, 287] width 1191 height 575
click at [0, 387] on html "[PERSON_NAME] Farm Schedules Notifications Mobs Animals Neckbands VPs Status In…" at bounding box center [595, 287] width 1191 height 575
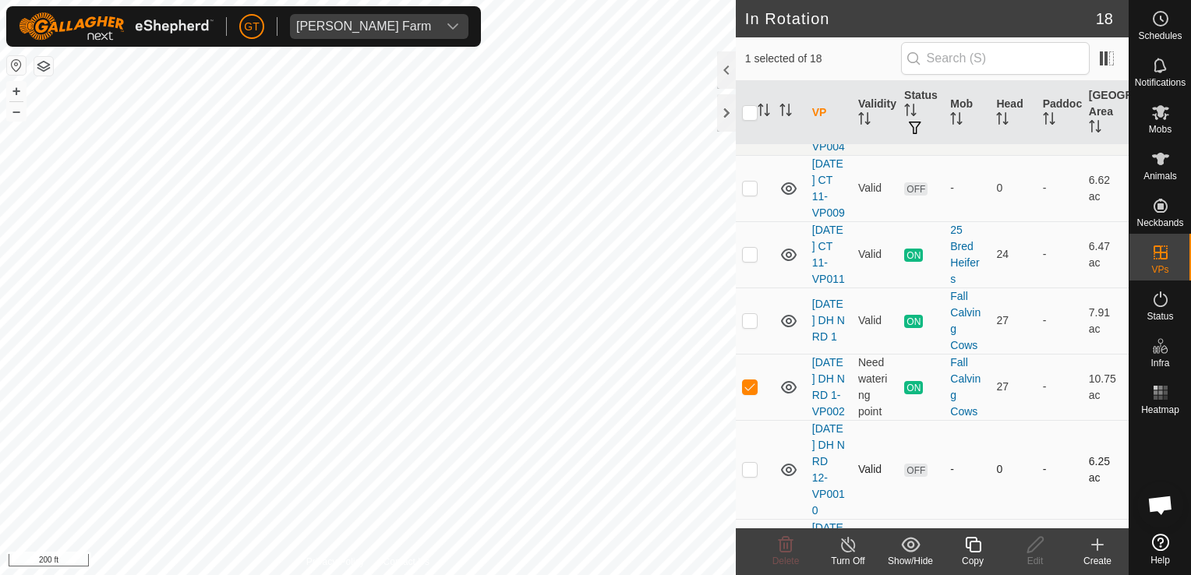
scroll to position [935, 0]
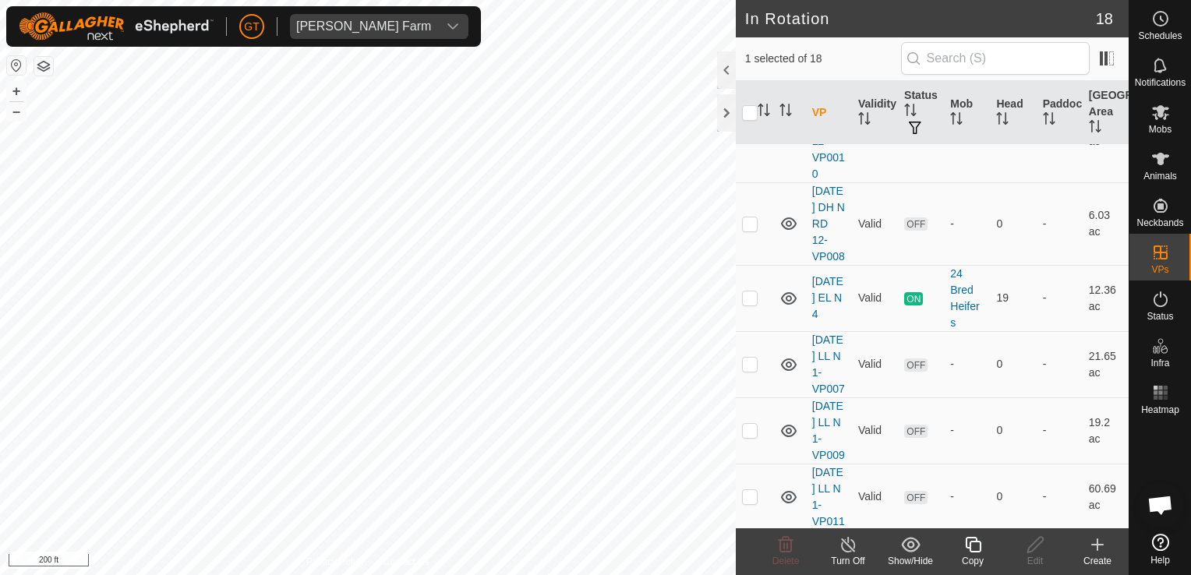
click at [748, 56] on p-checkbox at bounding box center [750, 50] width 16 height 12
checkbox input "false"
click at [355, 0] on html "[PERSON_NAME] Farm Schedules Notifications Mobs Animals Neckbands VPs Status In…" at bounding box center [595, 287] width 1191 height 575
click at [421, 0] on html "[PERSON_NAME] Farm Schedules Notifications Mobs Animals Neckbands VPs Status In…" at bounding box center [595, 287] width 1191 height 575
click at [1158, 167] on icon at bounding box center [1160, 159] width 19 height 19
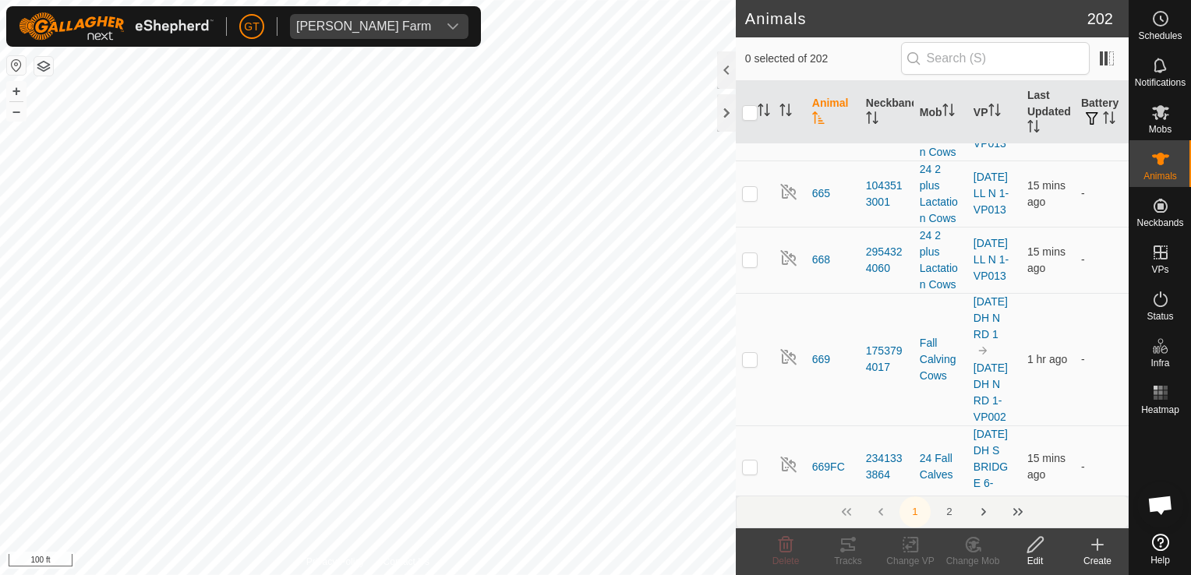
scroll to position [10832, 0]
